Goal: Task Accomplishment & Management: Manage account settings

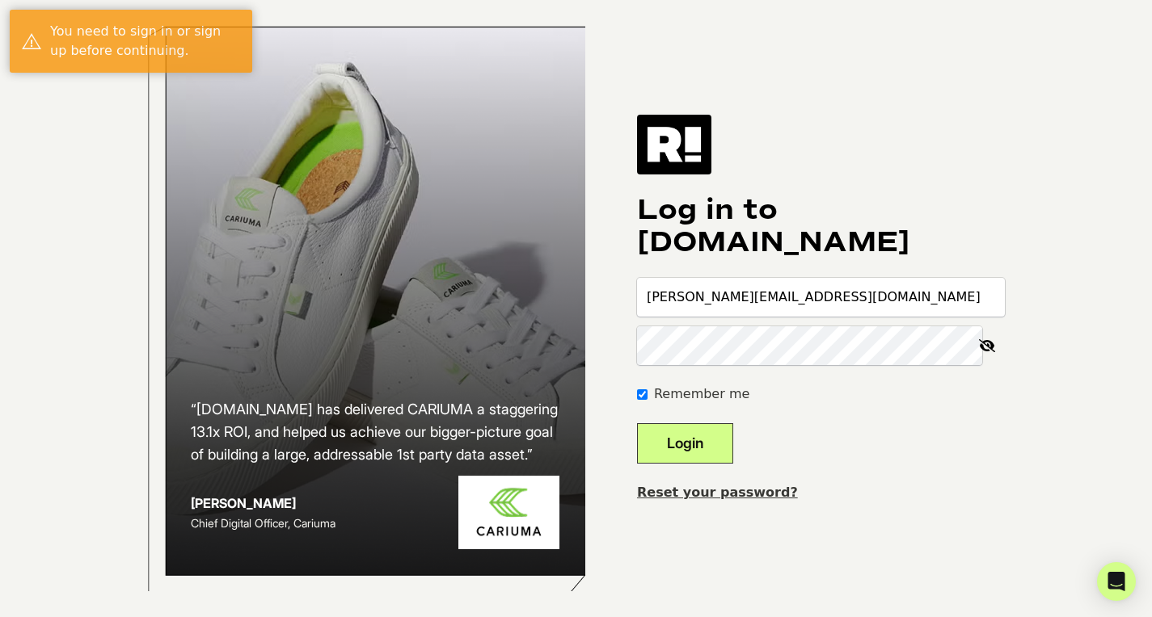
type input "seaton@choq.com"
click at [663, 404] on div "Remember me" at bounding box center [821, 394] width 368 height 19
click at [647, 399] on input "Remember me" at bounding box center [642, 395] width 11 height 11
checkbox input "false"
click at [698, 464] on button "Login" at bounding box center [685, 443] width 96 height 40
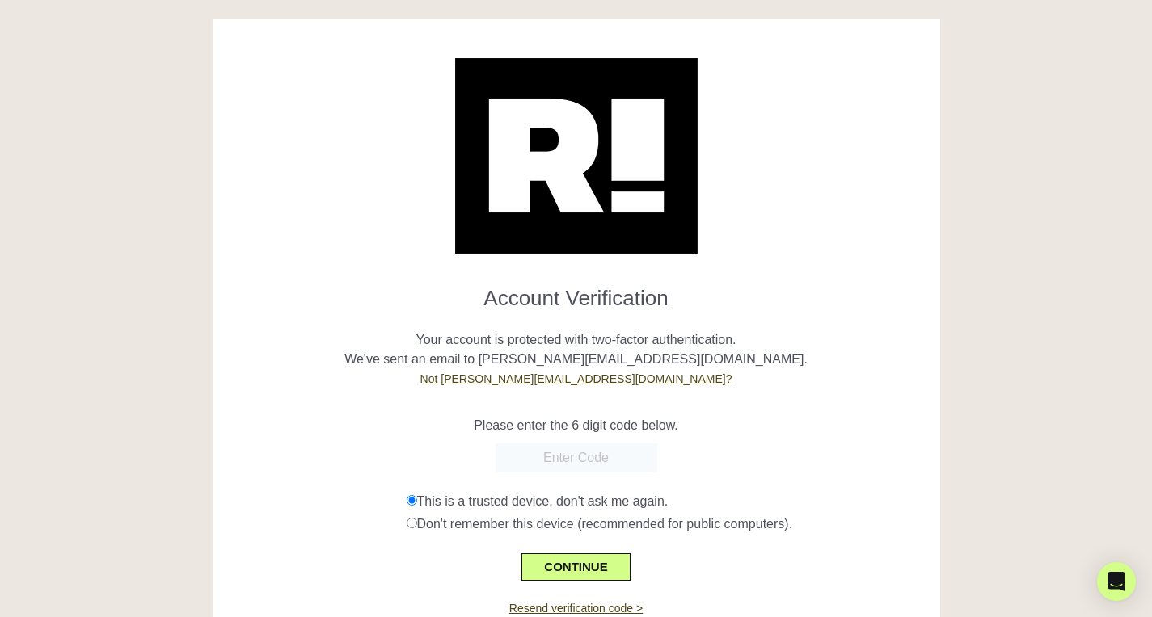
scroll to position [63, 0]
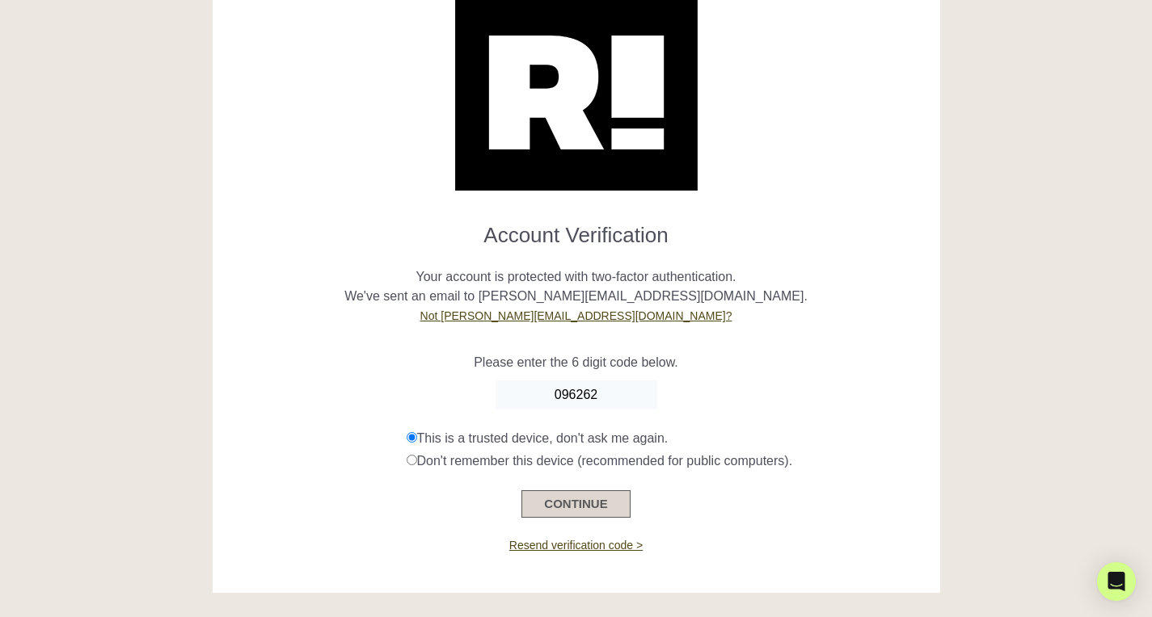
type input "096262"
click at [573, 509] on button "CONTINUE" at bounding box center [575, 504] width 108 height 27
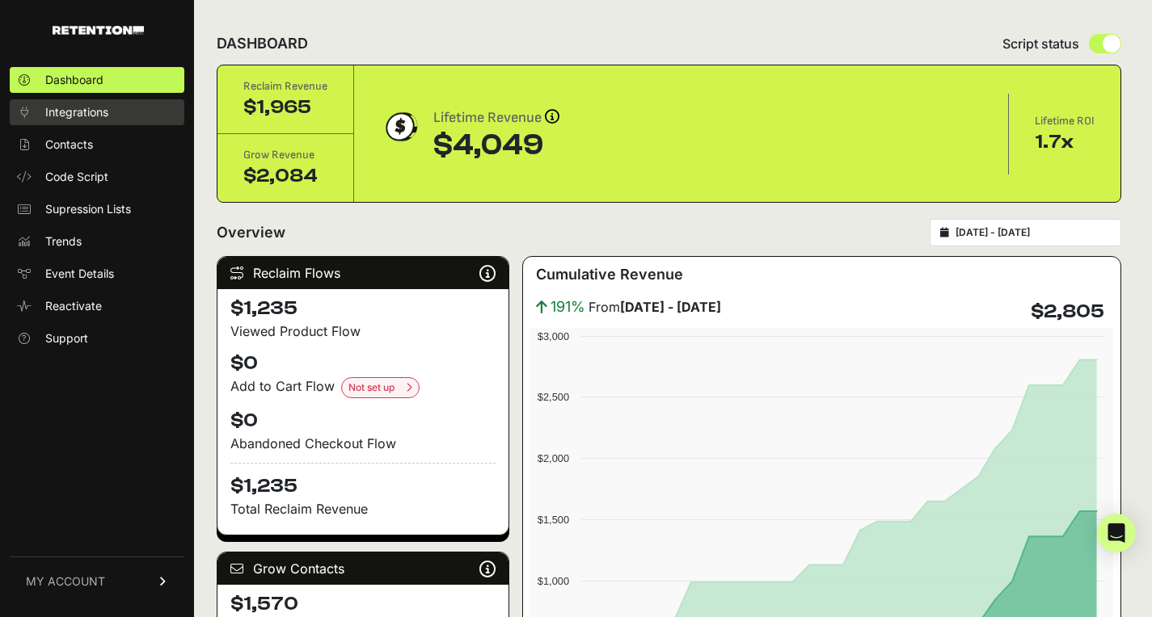
click at [90, 112] on span "Integrations" at bounding box center [76, 112] width 63 height 16
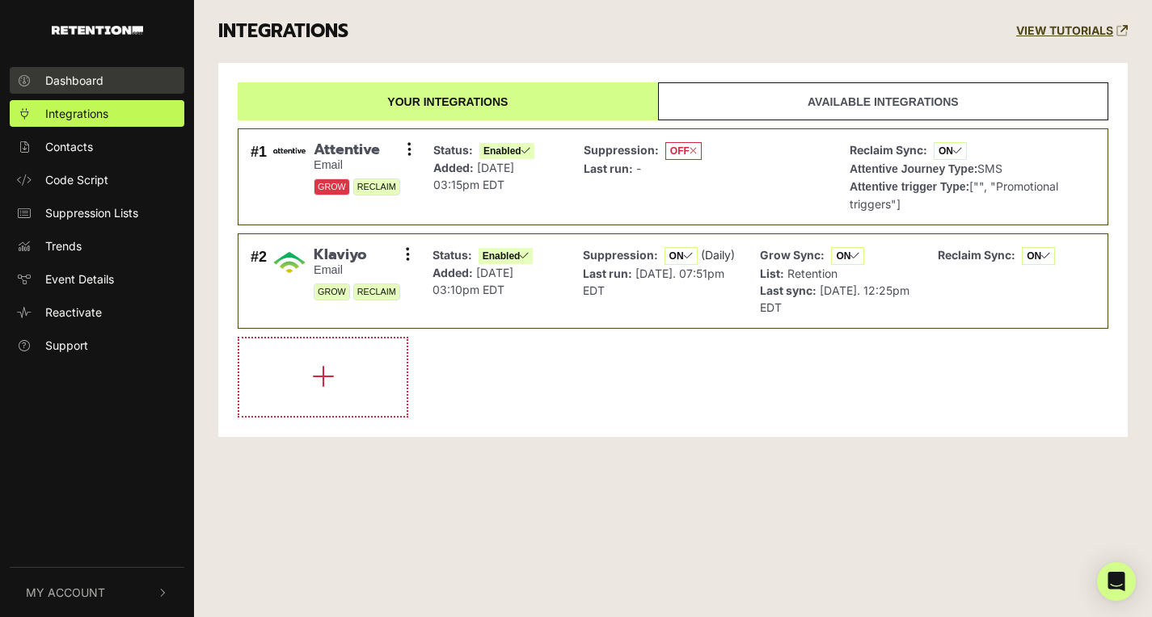
click at [86, 93] on link "Dashboard" at bounding box center [97, 80] width 175 height 27
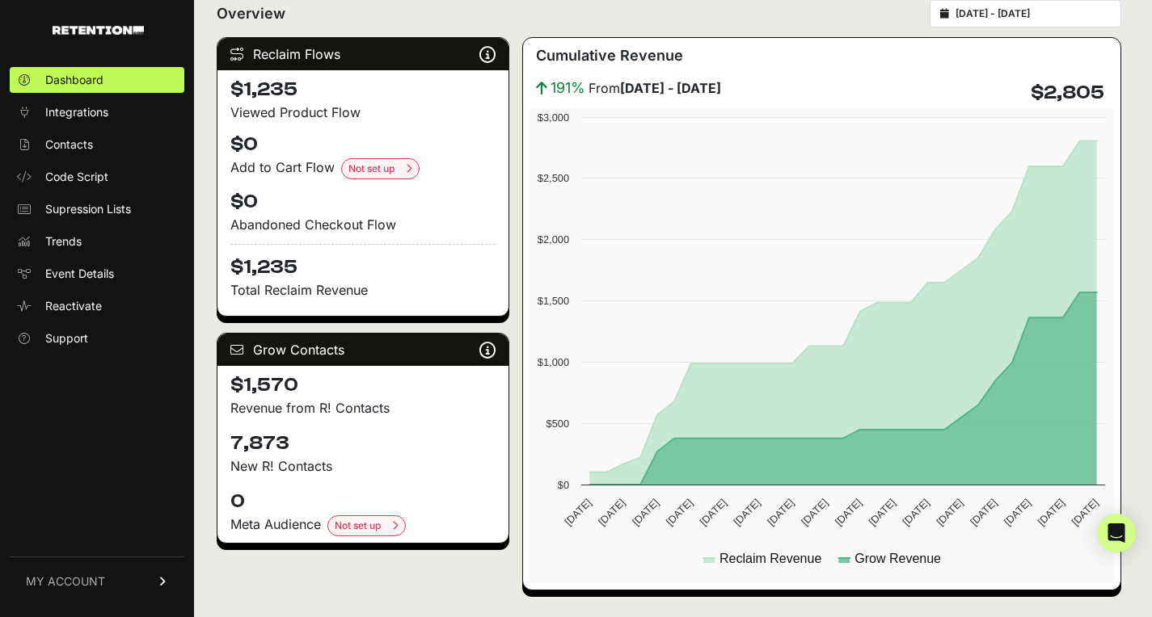
scroll to position [221, 0]
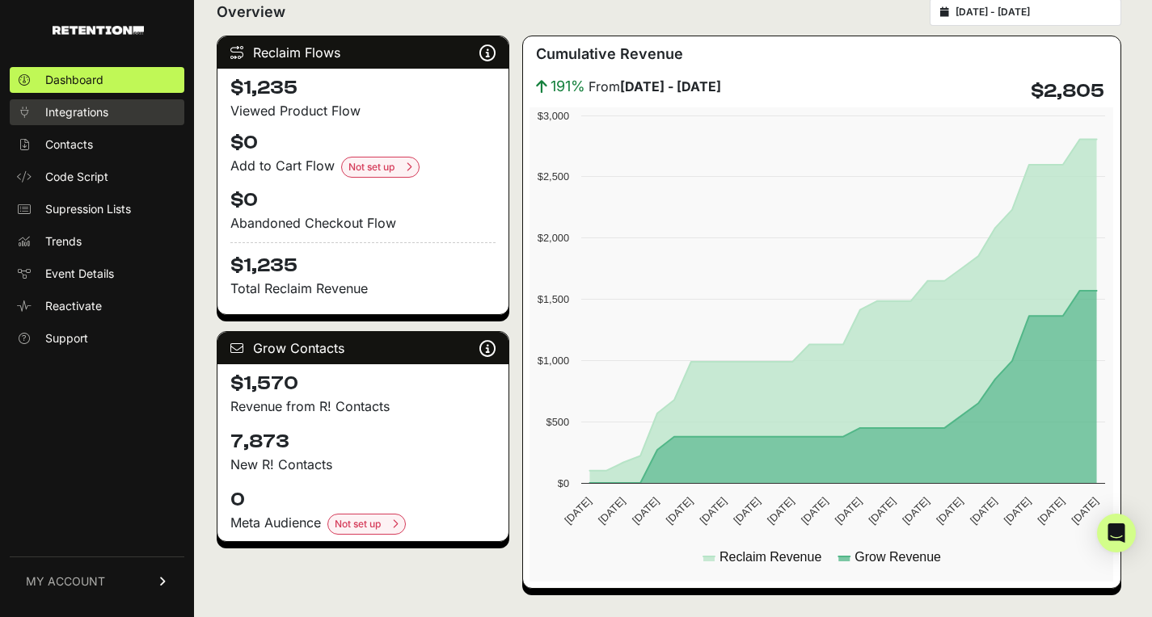
click at [68, 115] on span "Integrations" at bounding box center [76, 112] width 63 height 16
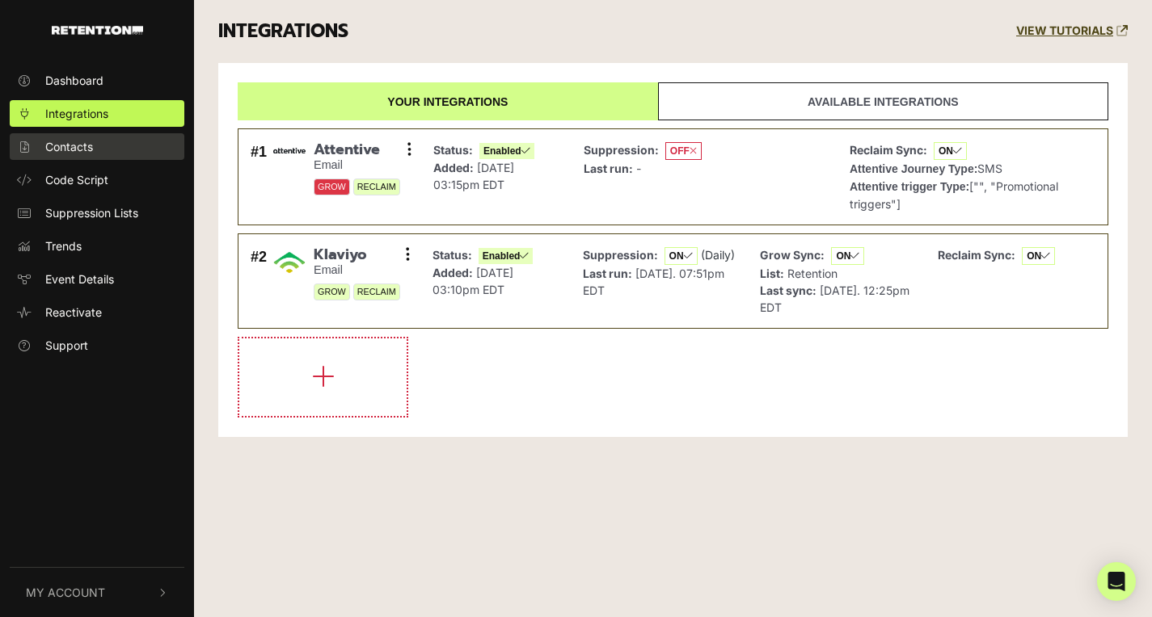
click at [69, 145] on span "Contacts" at bounding box center [69, 146] width 48 height 17
